Goal: Navigation & Orientation: Find specific page/section

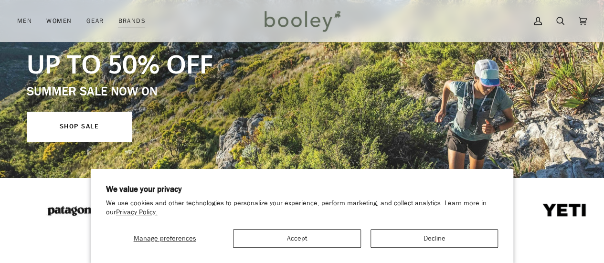
scroll to position [98, 0]
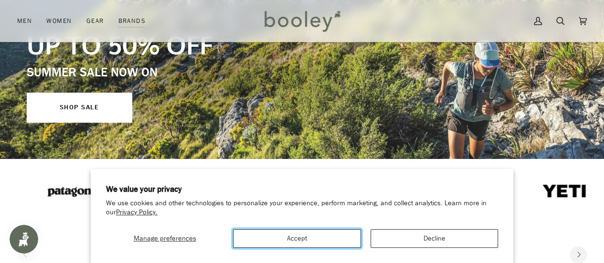
click at [345, 241] on button "Accept" at bounding box center [296, 238] width 127 height 19
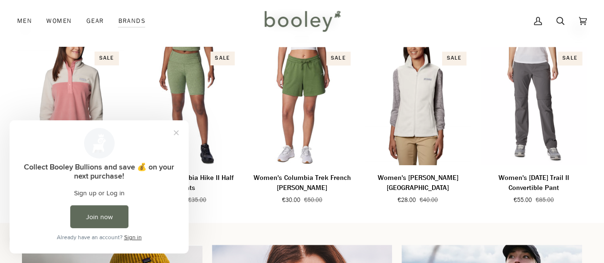
scroll to position [547, 0]
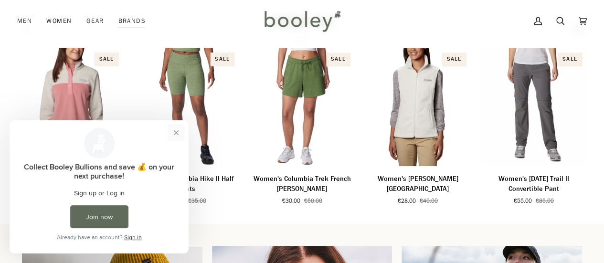
click at [172, 134] on button "Close prompt" at bounding box center [175, 132] width 17 height 17
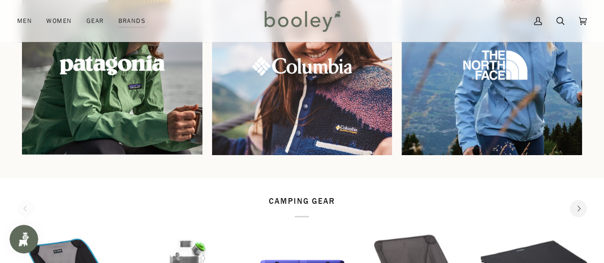
scroll to position [809, 0]
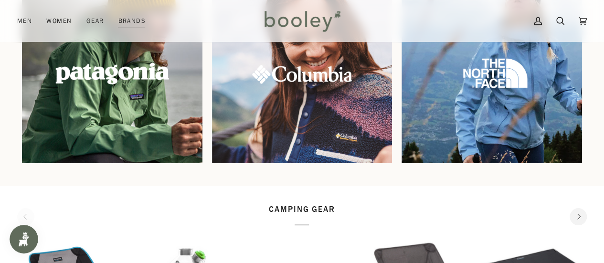
click at [117, 87] on img at bounding box center [112, 73] width 195 height 195
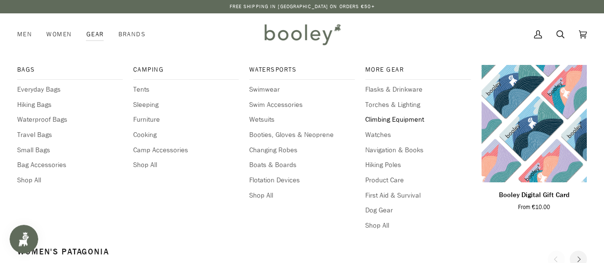
click at [388, 118] on span "Climbing Equipment" at bounding box center [417, 119] width 105 height 10
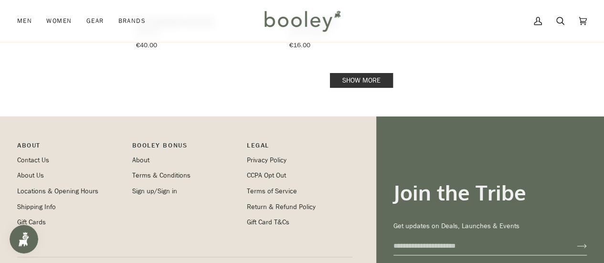
scroll to position [1491, 0]
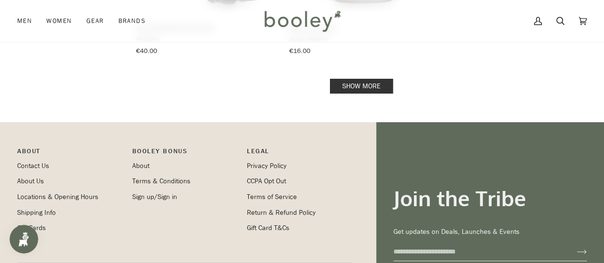
click at [337, 79] on link "Show more" at bounding box center [361, 86] width 63 height 15
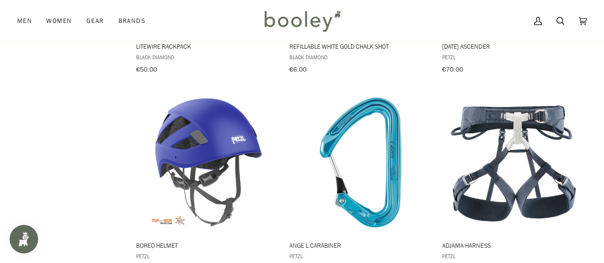
scroll to position [1859, 0]
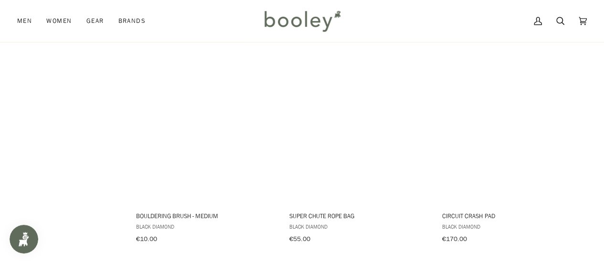
scroll to position [1491, 0]
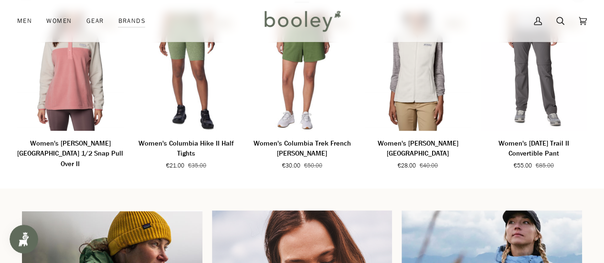
scroll to position [581, 0]
